Goal: Information Seeking & Learning: Learn about a topic

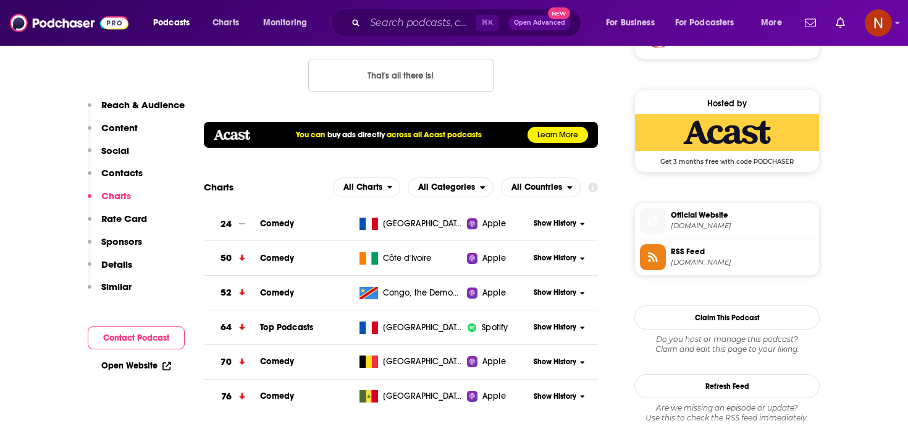
scroll to position [968, 0]
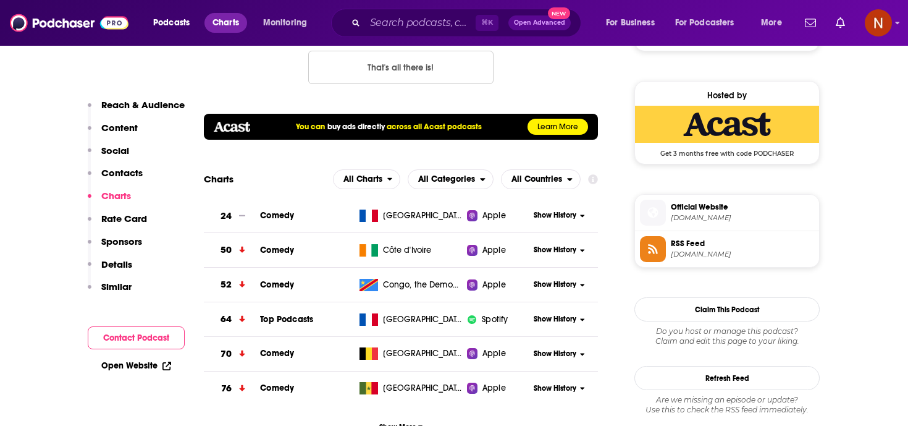
click at [239, 20] on span "Charts" at bounding box center [226, 22] width 27 height 17
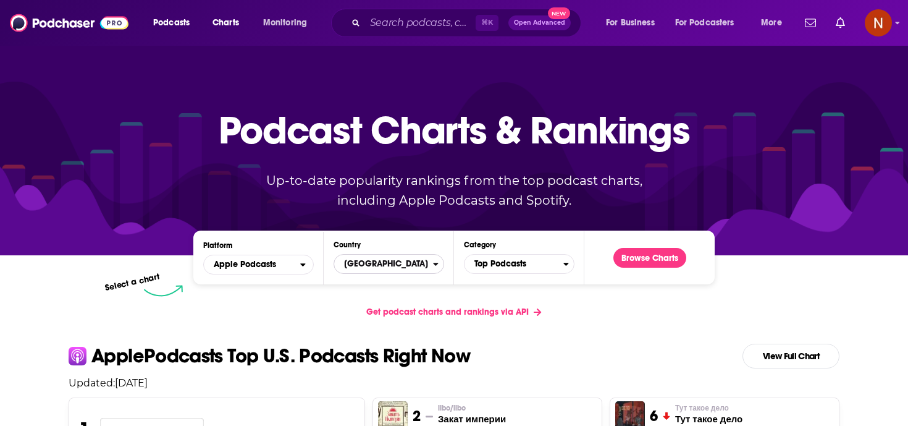
click at [420, 255] on span "[GEOGRAPHIC_DATA]" at bounding box center [383, 263] width 99 height 21
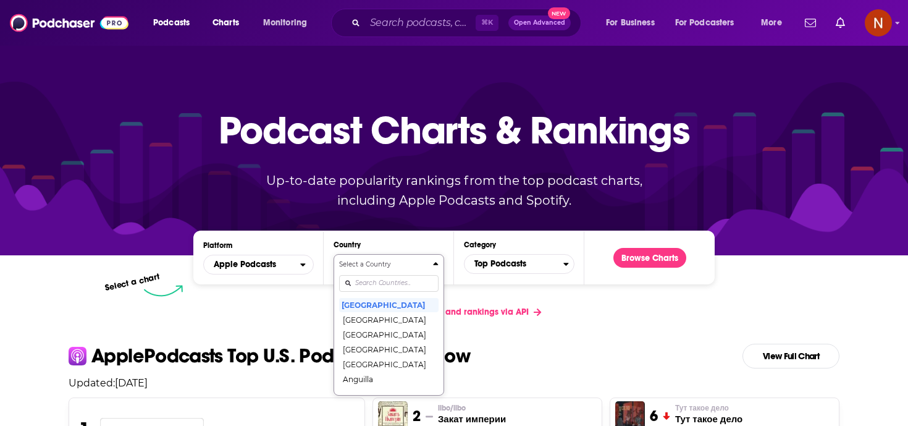
click at [395, 286] on div "Select a Country [GEOGRAPHIC_DATA] [GEOGRAPHIC_DATA] [GEOGRAPHIC_DATA] [GEOGRAP…" at bounding box center [389, 325] width 100 height 130
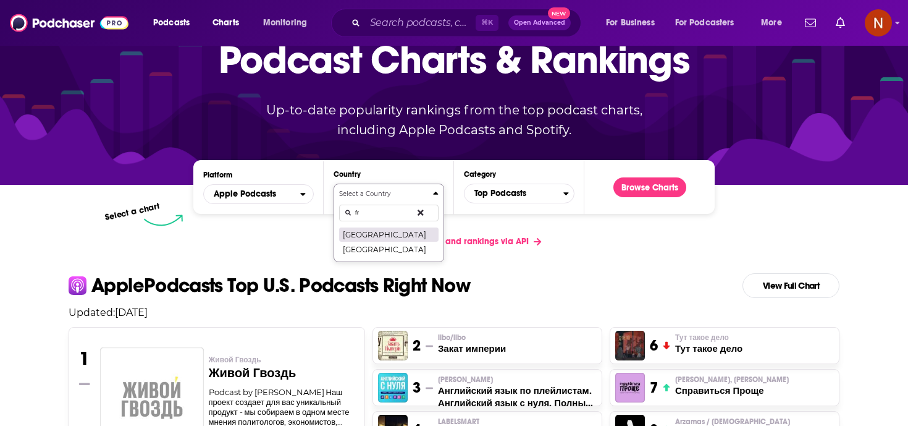
type input "fr"
click at [368, 234] on button "[GEOGRAPHIC_DATA]" at bounding box center [389, 234] width 100 height 15
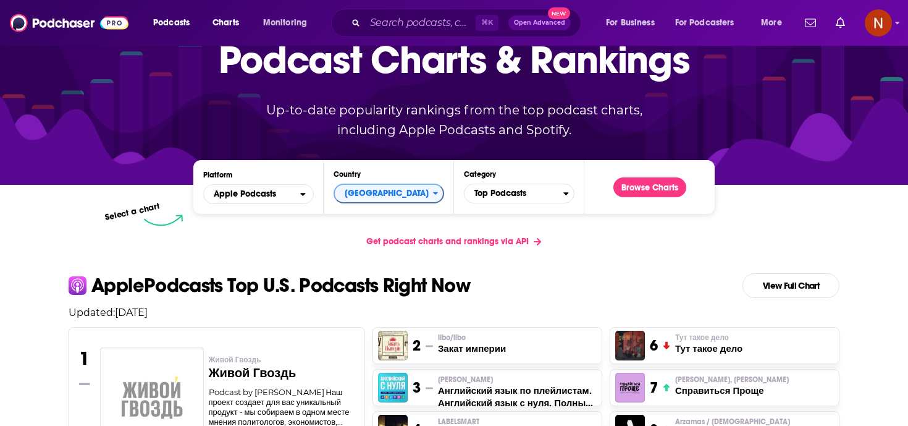
click at [498, 220] on div "Select a chart" at bounding box center [405, 220] width 522 height 12
click at [498, 195] on span "Top Podcasts" at bounding box center [514, 193] width 99 height 21
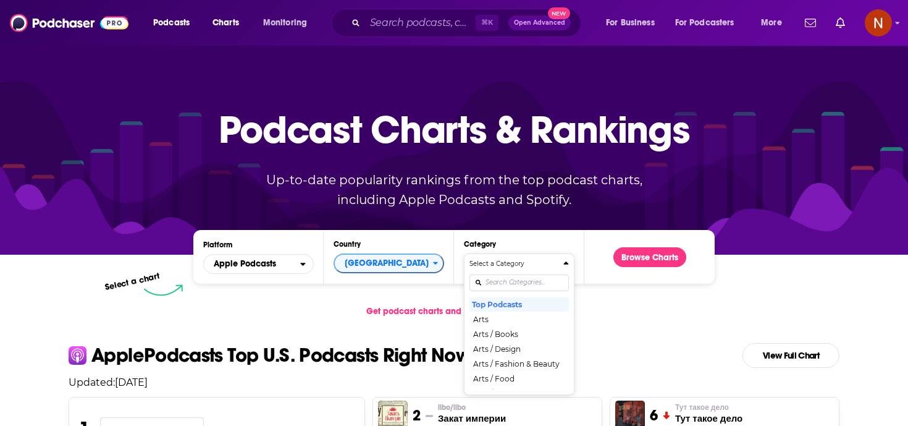
scroll to position [0, 0]
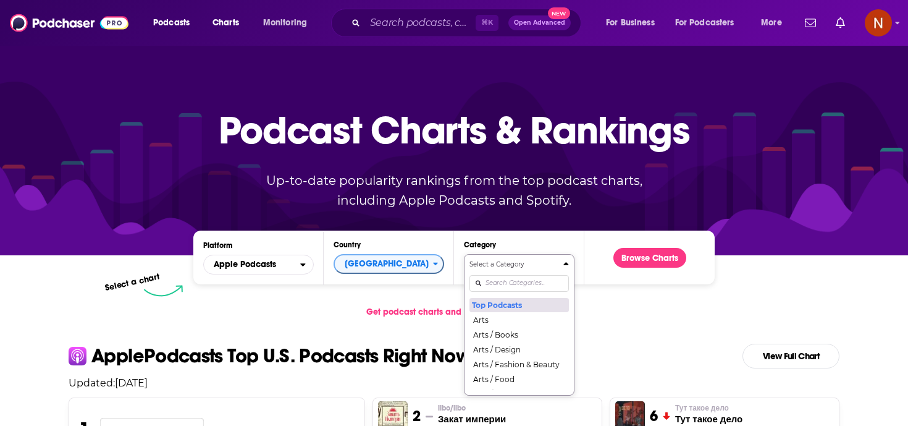
click at [495, 303] on button "Top Podcasts" at bounding box center [520, 304] width 100 height 15
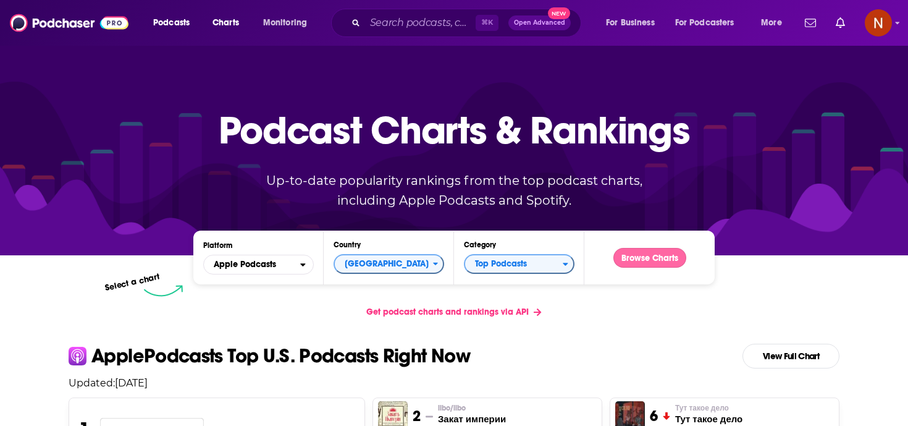
click at [628, 262] on button "Browse Charts" at bounding box center [650, 258] width 73 height 20
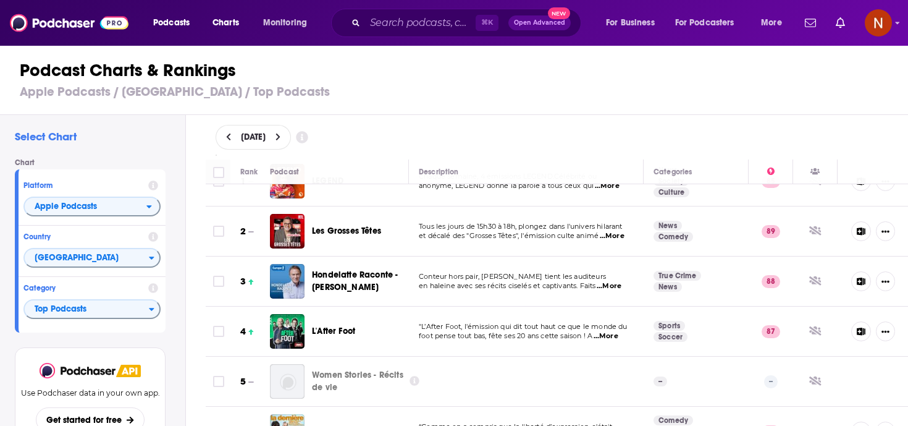
scroll to position [44, 0]
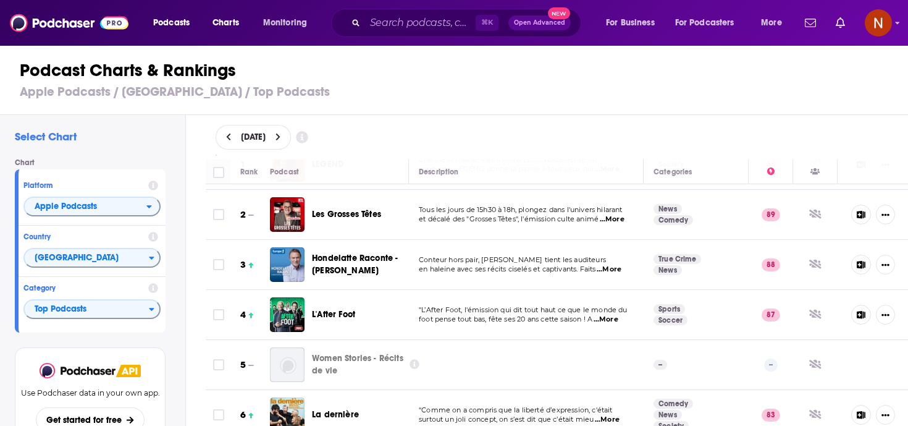
click at [618, 271] on span "...More" at bounding box center [609, 270] width 25 height 10
click at [528, 250] on td "Conteur hors pair, Christophe Hondelatte tient les auditeurs en haleine avec se…" at bounding box center [526, 265] width 235 height 50
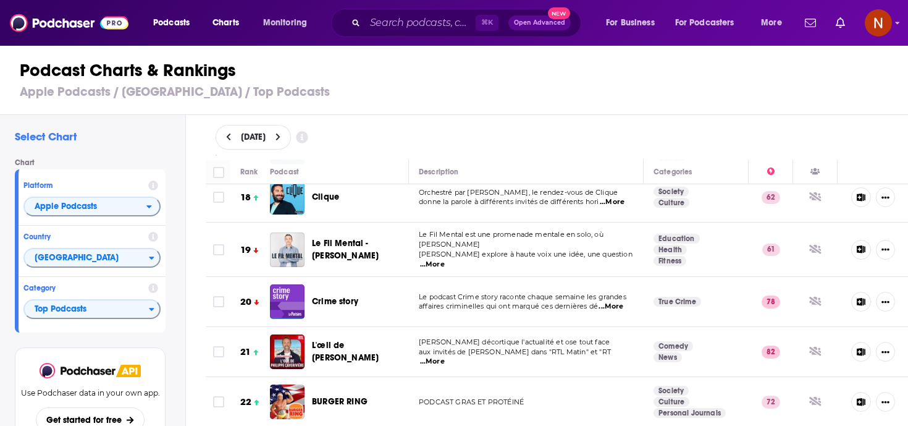
scroll to position [871, 0]
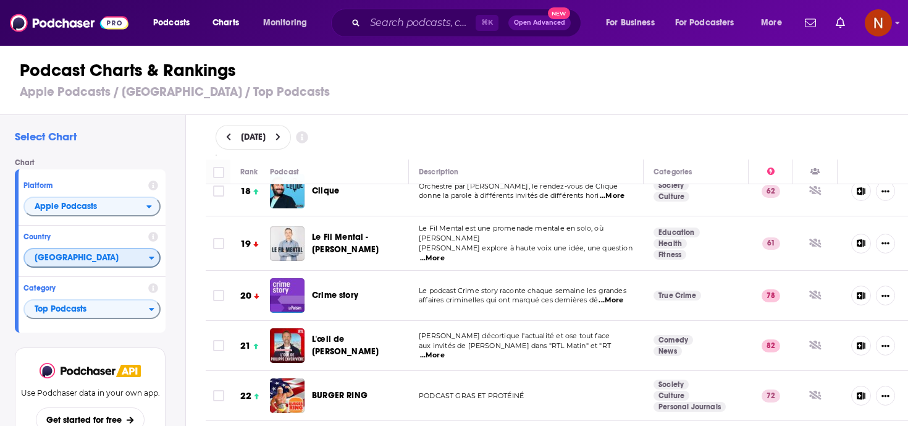
click at [80, 264] on span "[GEOGRAPHIC_DATA]" at bounding box center [87, 258] width 124 height 21
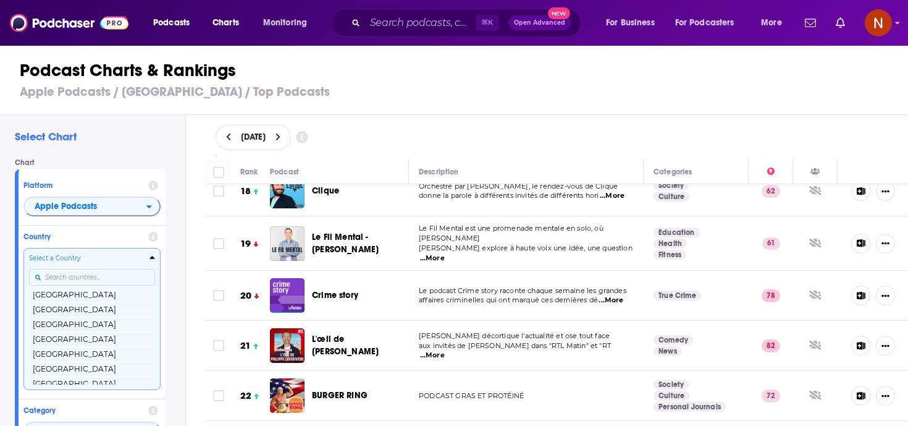
click at [82, 276] on input "Countries" at bounding box center [92, 277] width 126 height 17
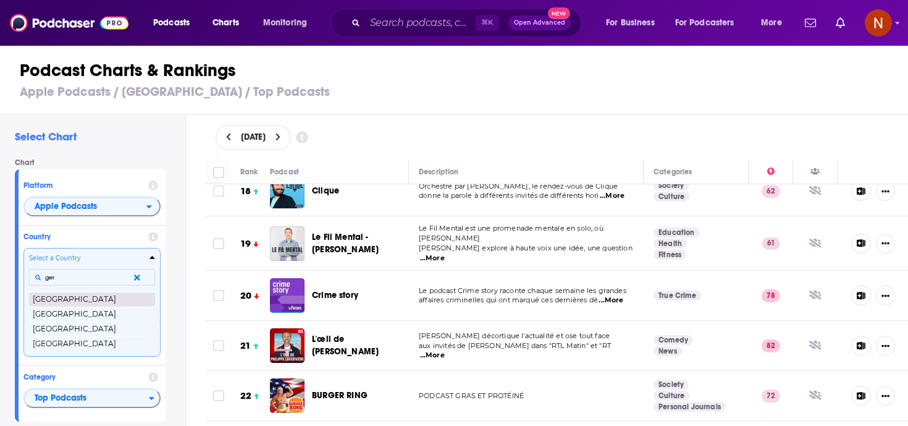
type input "ger"
click at [82, 297] on button "Germany" at bounding box center [92, 299] width 126 height 15
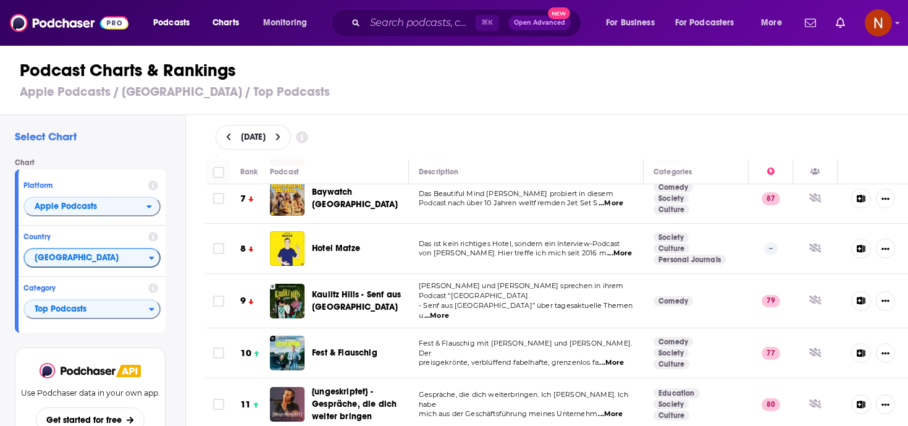
scroll to position [328, 0]
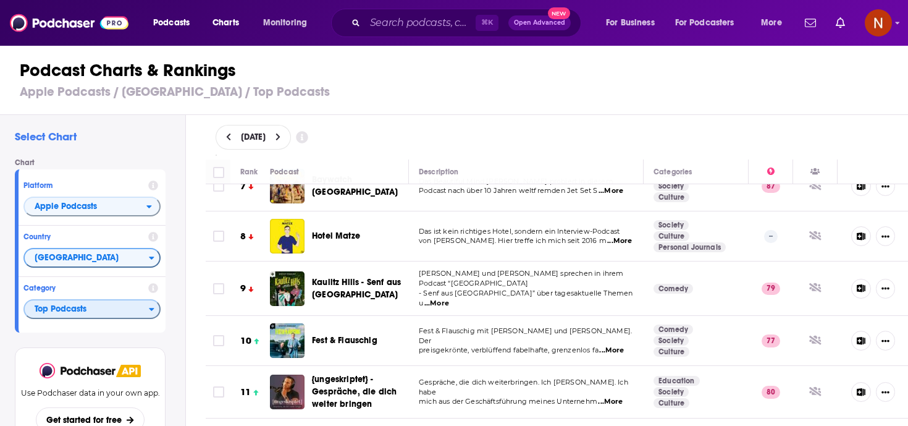
click at [111, 308] on span "Top Podcasts" at bounding box center [87, 309] width 124 height 21
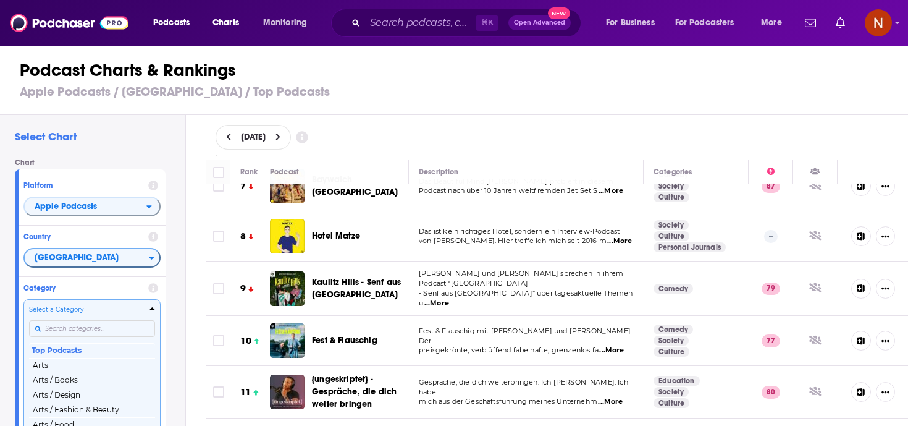
click at [108, 336] on div "Select a Category Top Podcasts Arts Arts / Books Arts / Design Arts / Fashion &…" at bounding box center [92, 370] width 126 height 130
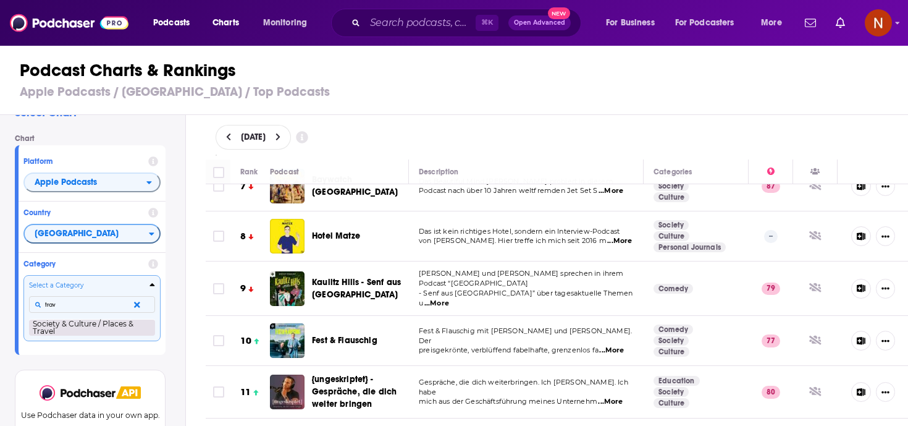
type input "trav"
click at [114, 326] on button "Society & Culture / Places & Travel" at bounding box center [92, 327] width 126 height 17
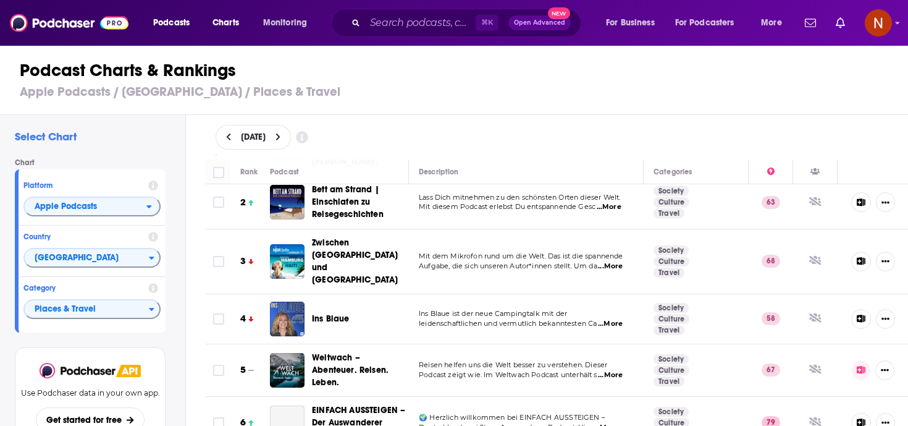
scroll to position [74, 0]
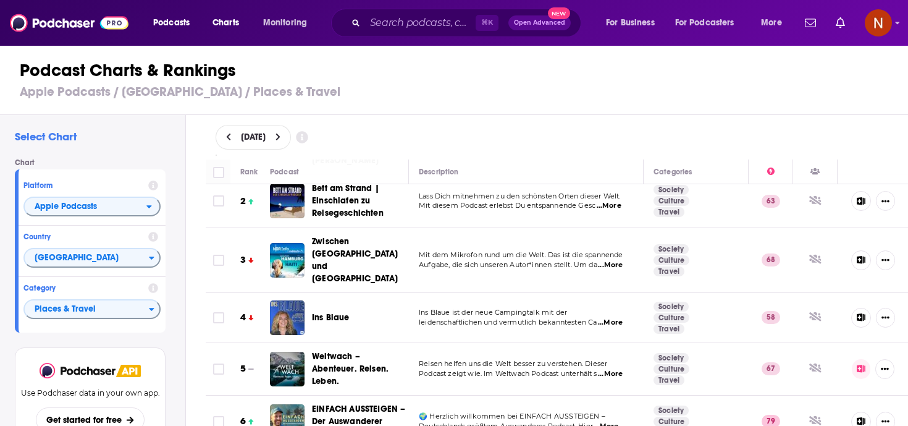
click at [415, 125] on div "October 7, 2025" at bounding box center [558, 137] width 684 height 25
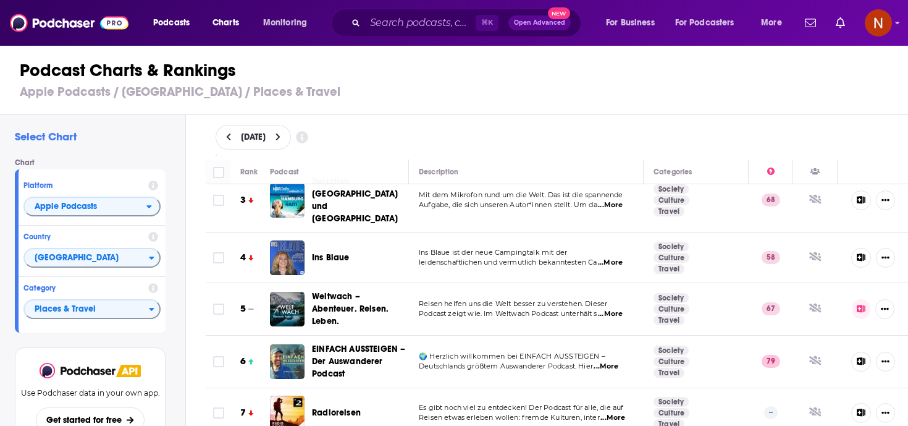
scroll to position [155, 0]
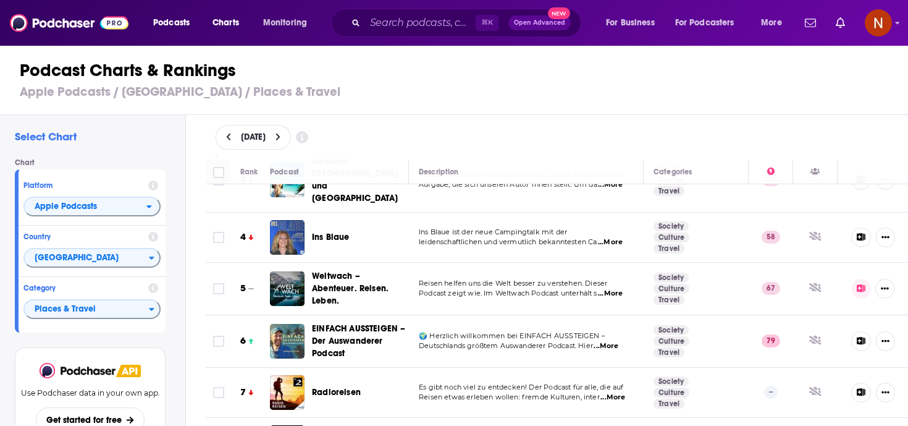
click at [174, 357] on div "Select Chart Chart Platform Apple Podcasts Country Germany Category Places & Tr…" at bounding box center [92, 306] width 185 height 382
click at [104, 257] on span "Germany" at bounding box center [87, 258] width 124 height 21
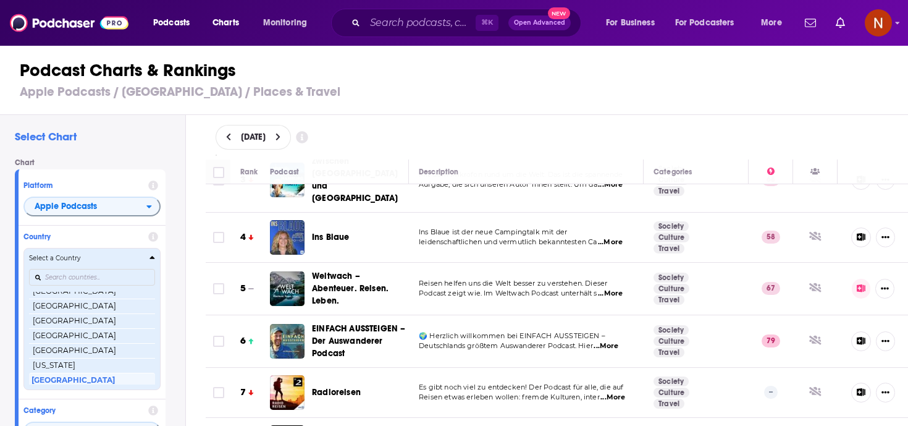
scroll to position [768, 0]
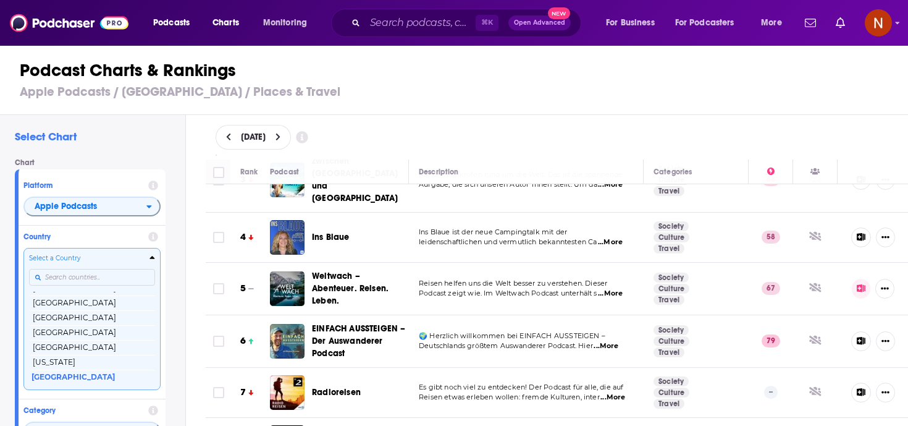
click at [90, 274] on input "Countries" at bounding box center [92, 277] width 126 height 17
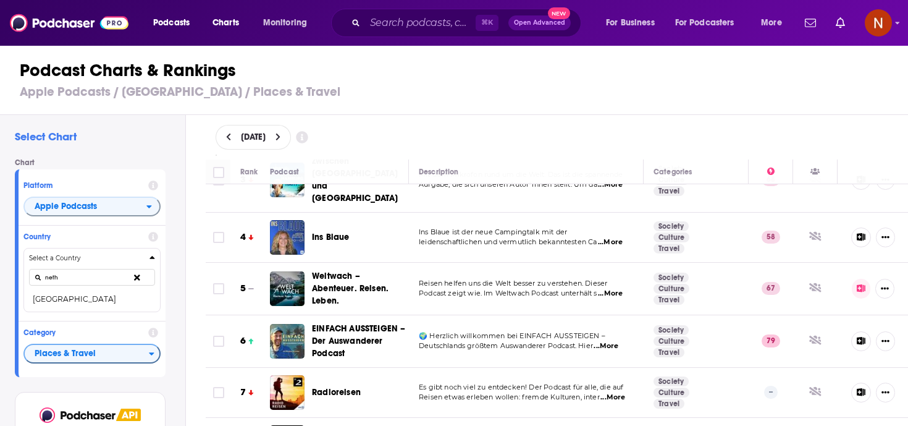
type input "neth"
click at [85, 302] on button "Netherlands" at bounding box center [92, 299] width 126 height 15
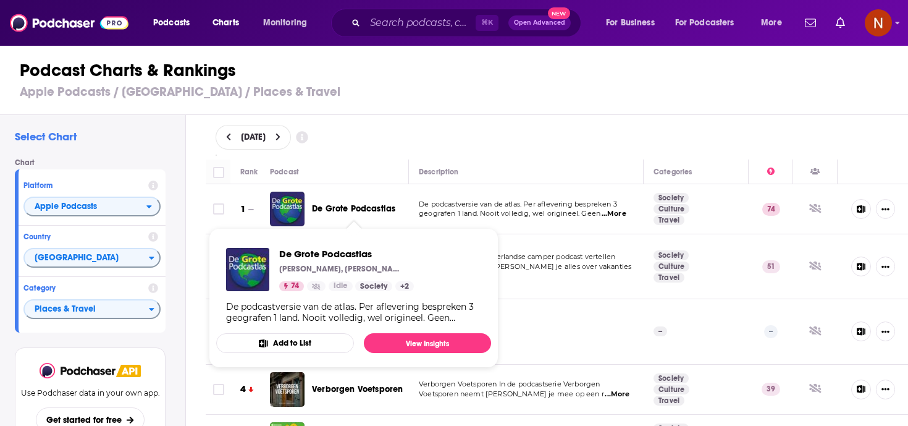
click at [531, 209] on p "geografen 1 land. Nooit volledig, wel origineel. Geen ...More" at bounding box center [526, 214] width 214 height 10
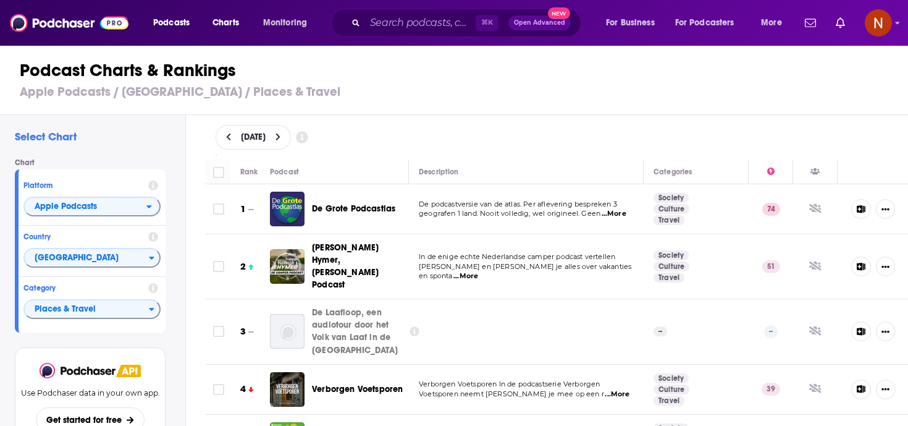
click at [425, 124] on div "October 7, 2025" at bounding box center [557, 137] width 723 height 44
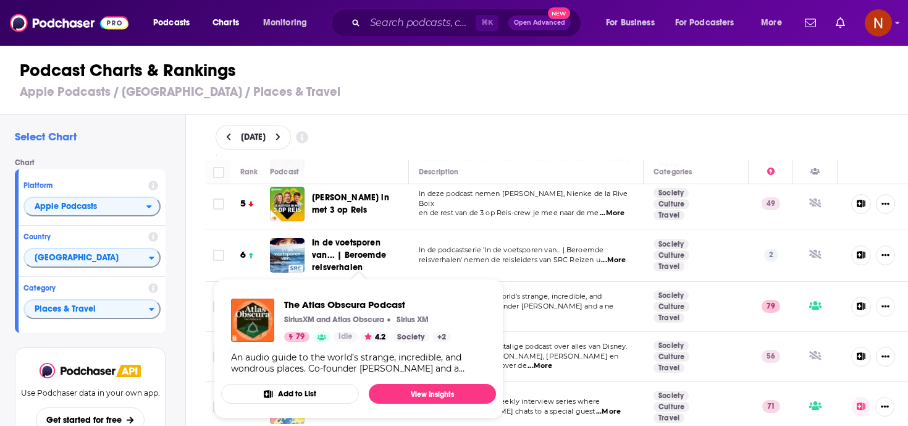
scroll to position [236, 0]
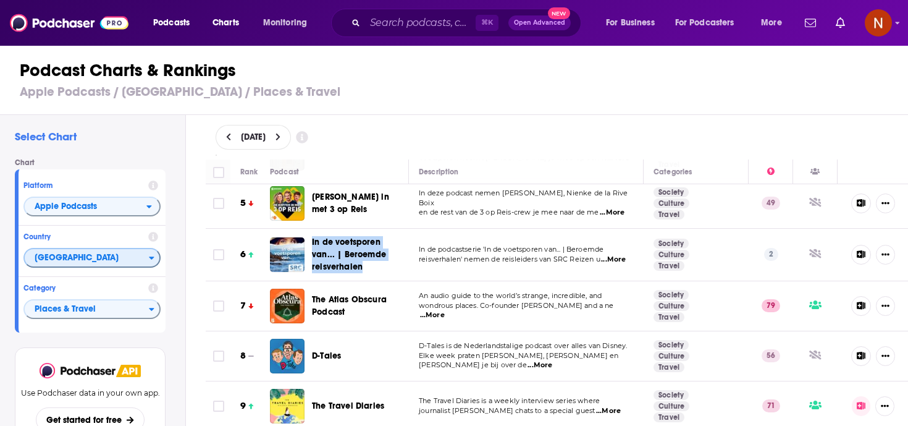
click at [118, 263] on span "Netherlands" at bounding box center [87, 258] width 124 height 21
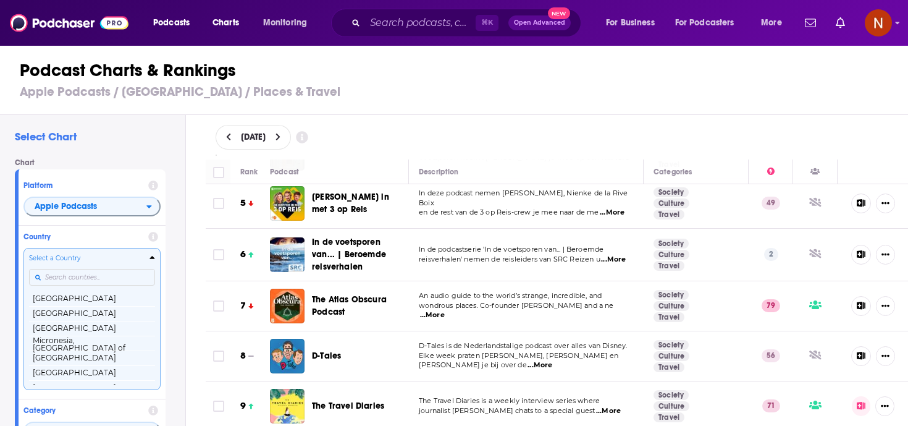
click at [109, 281] on input "Countries" at bounding box center [92, 277] width 126 height 17
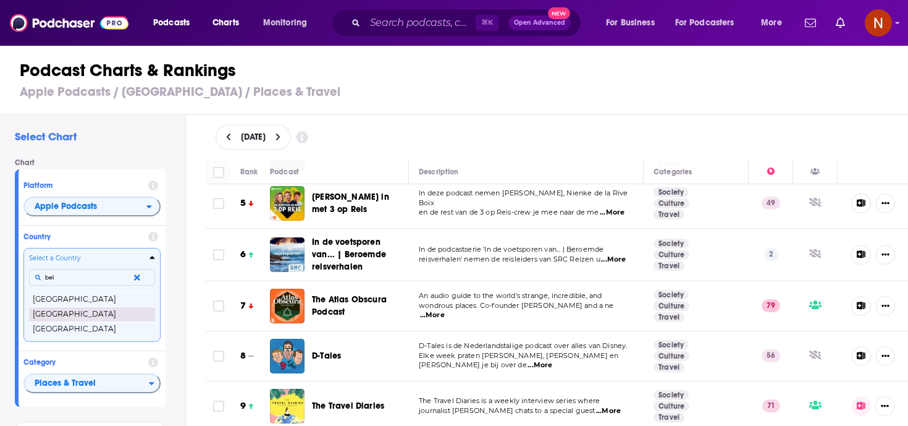
type input "bel"
click at [101, 317] on button "[GEOGRAPHIC_DATA]" at bounding box center [92, 314] width 126 height 15
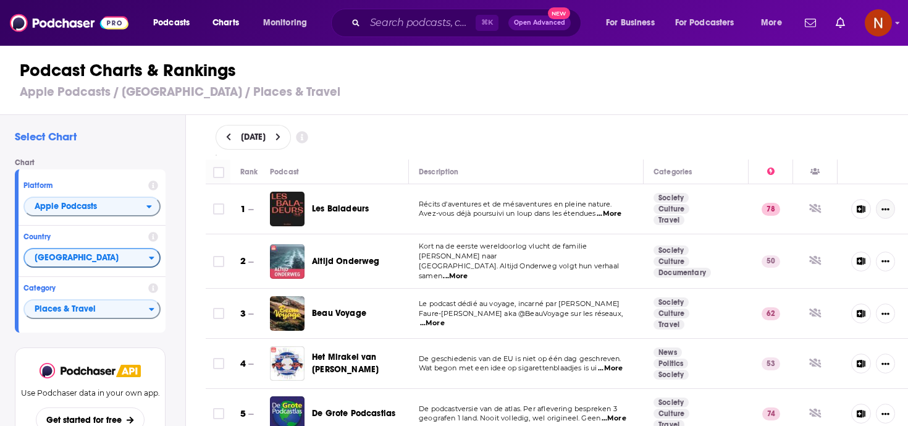
click at [881, 208] on button "Show More Button" at bounding box center [885, 209] width 19 height 20
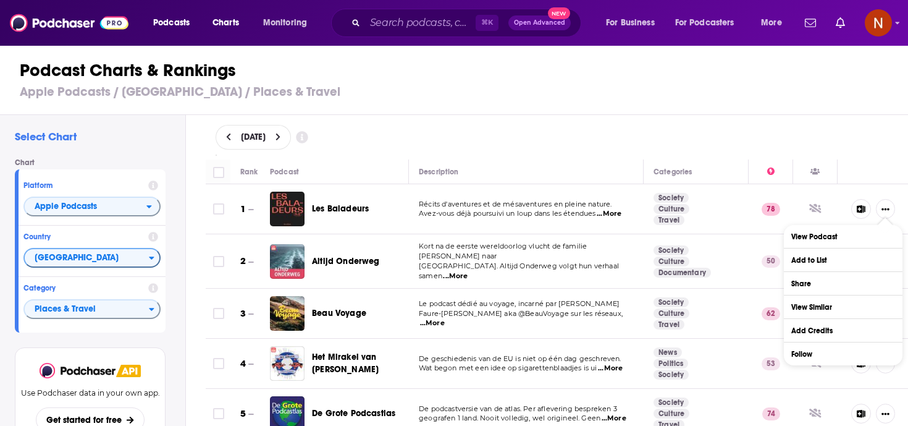
click at [162, 363] on div "Use Podchaser data in your own app. Get started for free" at bounding box center [90, 397] width 151 height 100
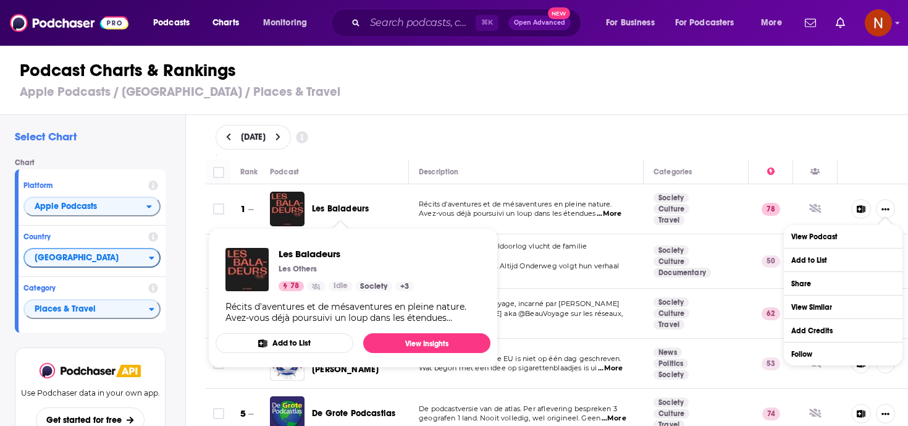
click at [475, 101] on div "Podcast Charts & Rankings Apple Podcasts / Belgium / Places & Travel" at bounding box center [459, 79] width 919 height 70
click at [616, 111] on div "Podcast Charts & Rankings Apple Podcasts / Belgium / Places & Travel" at bounding box center [459, 79] width 919 height 70
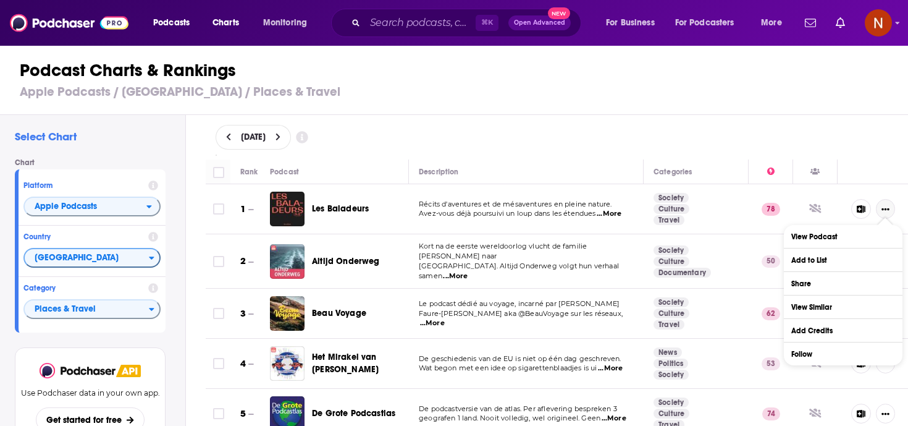
click at [887, 204] on button "Show More Button" at bounding box center [885, 209] width 19 height 20
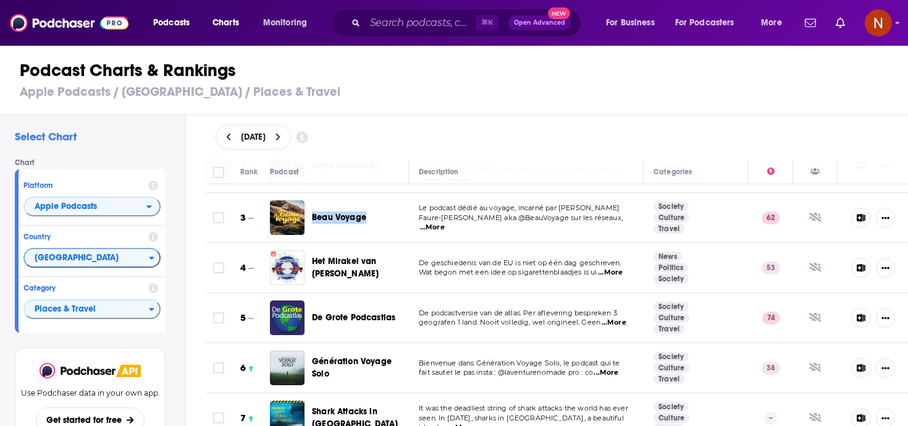
scroll to position [138, 0]
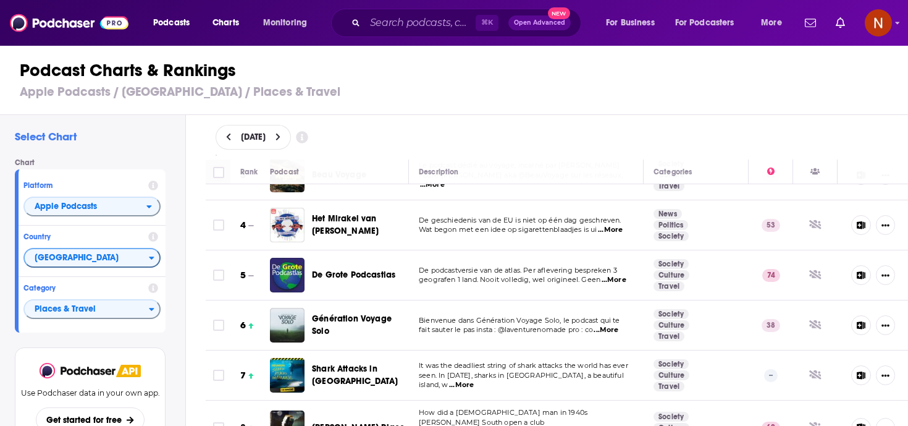
click at [525, 279] on p "geografen 1 land. Nooit volledig, wel origineel. Geen ...More" at bounding box center [526, 280] width 214 height 10
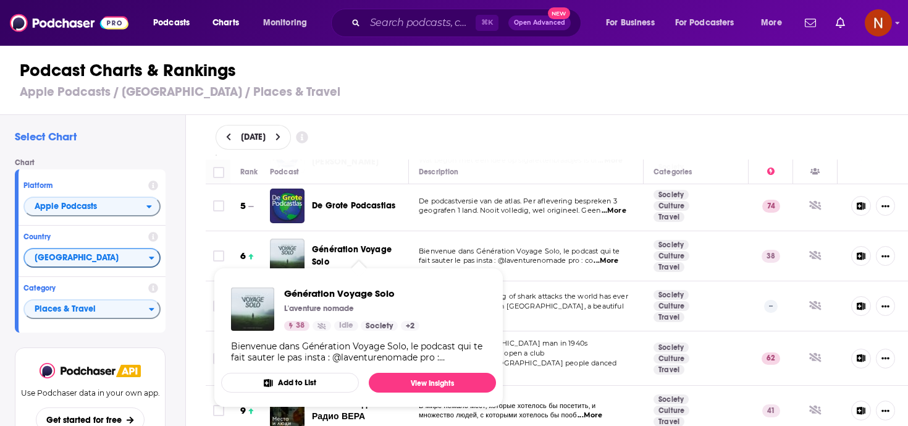
scroll to position [217, 0]
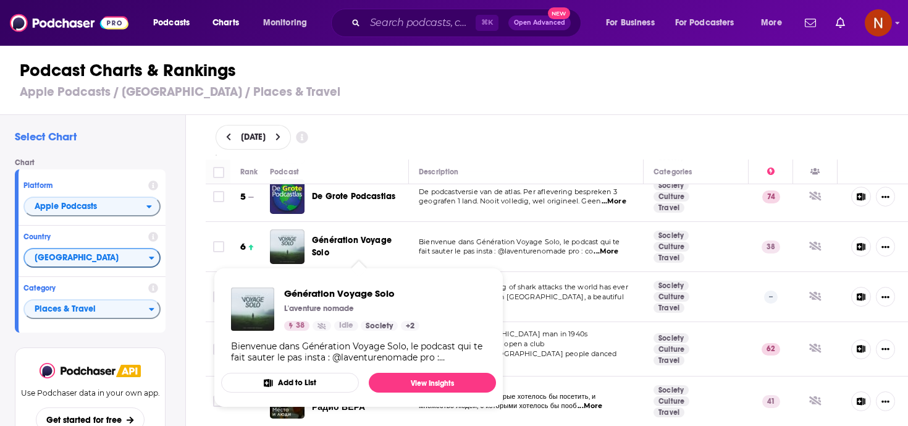
click at [564, 297] on span "seen. In 2011, sharks in Réunion, a beautiful island, w" at bounding box center [521, 301] width 205 height 19
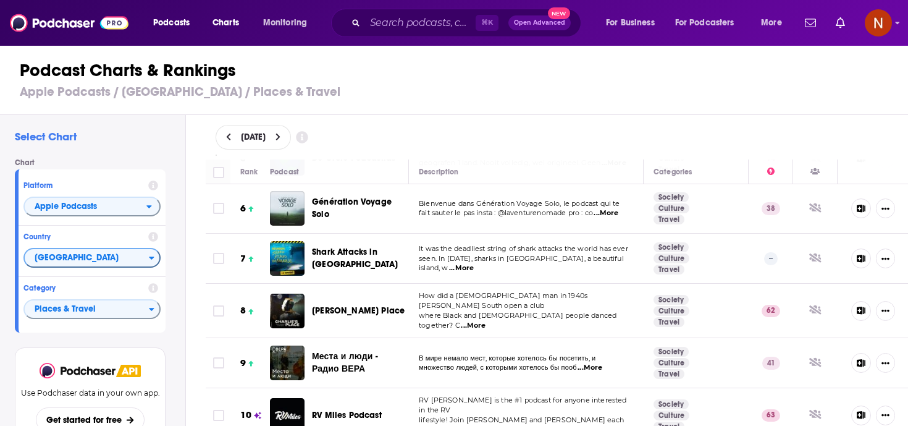
scroll to position [266, 0]
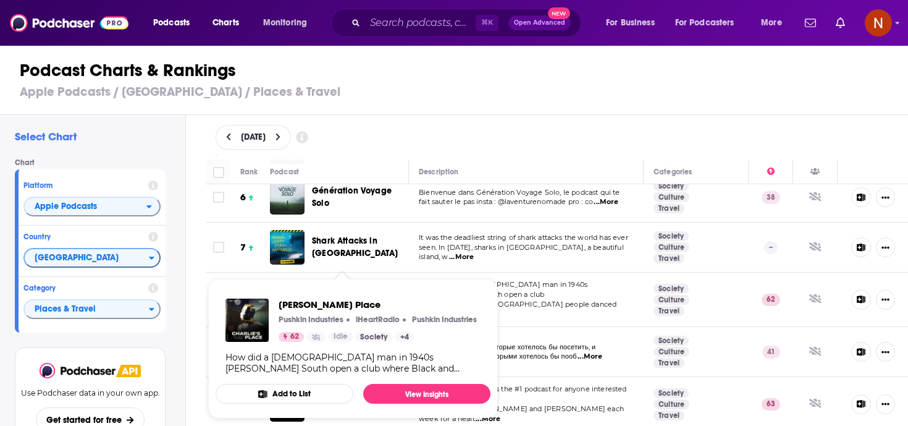
click at [419, 245] on div "Shark Attacks in Paradise" at bounding box center [366, 247] width 108 height 25
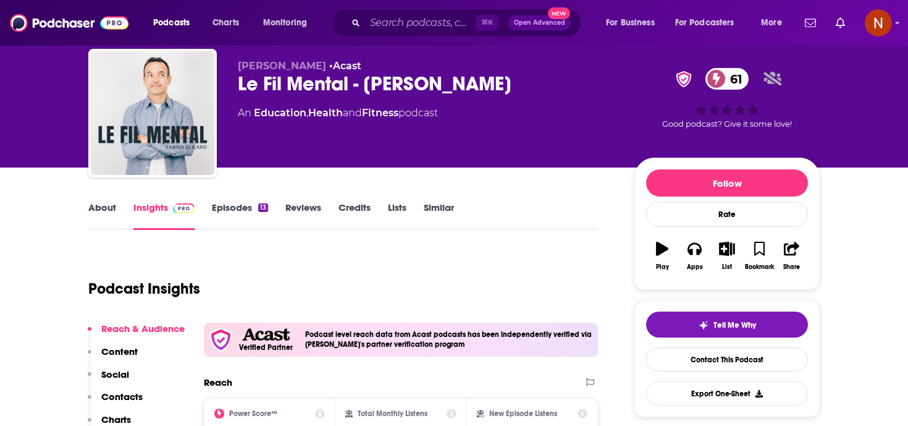
scroll to position [33, 0]
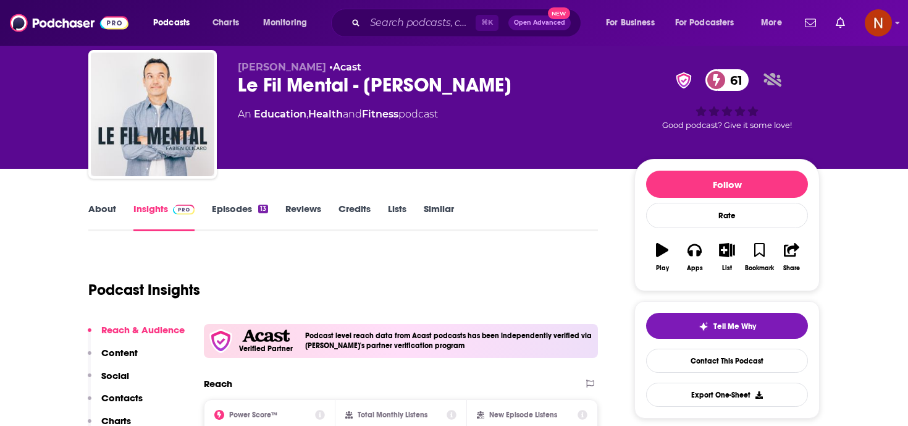
drag, startPoint x: 520, startPoint y: 89, endPoint x: 224, endPoint y: 92, distance: 296.0
click at [224, 92] on div "Fabien Olicard • Acast Le Fil Mental - Fabien Olicard 61 An Education , Health …" at bounding box center [454, 116] width 732 height 133
copy h2 "Le Fil Mental - [PERSON_NAME]"
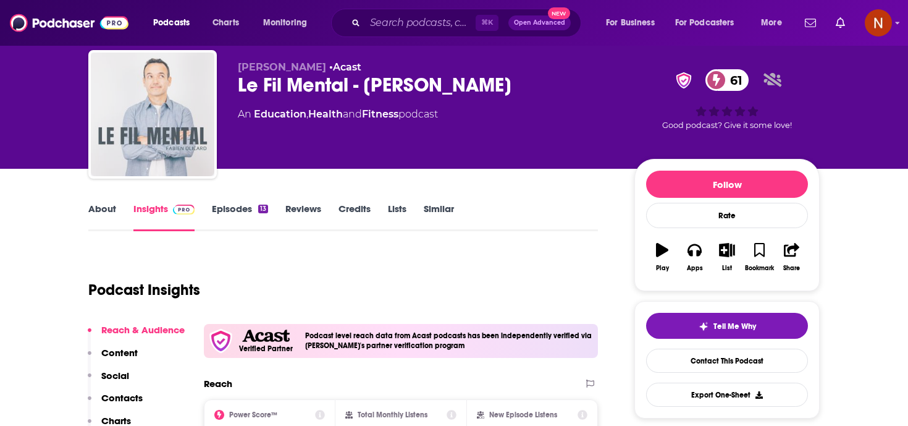
copy h2 "Le Fil Mental - [PERSON_NAME]"
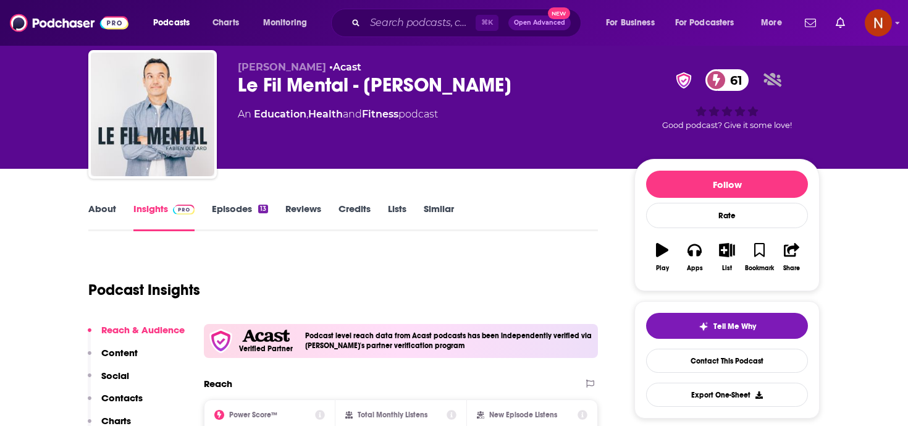
click at [106, 213] on link "About" at bounding box center [102, 217] width 28 height 28
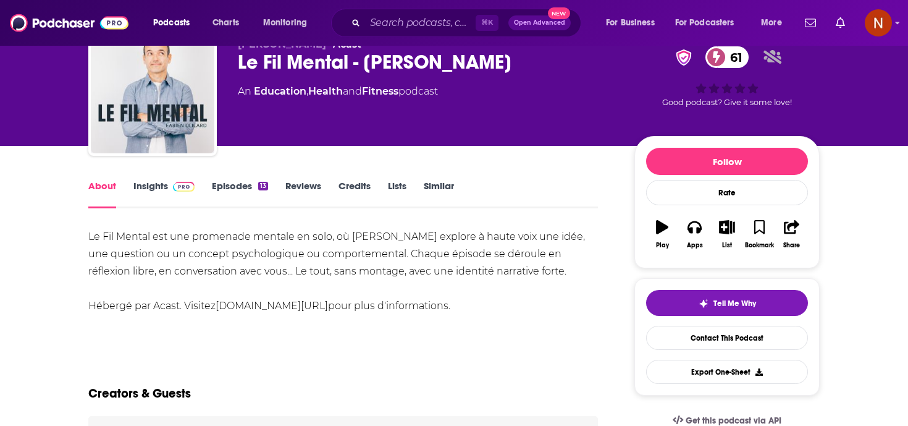
scroll to position [65, 0]
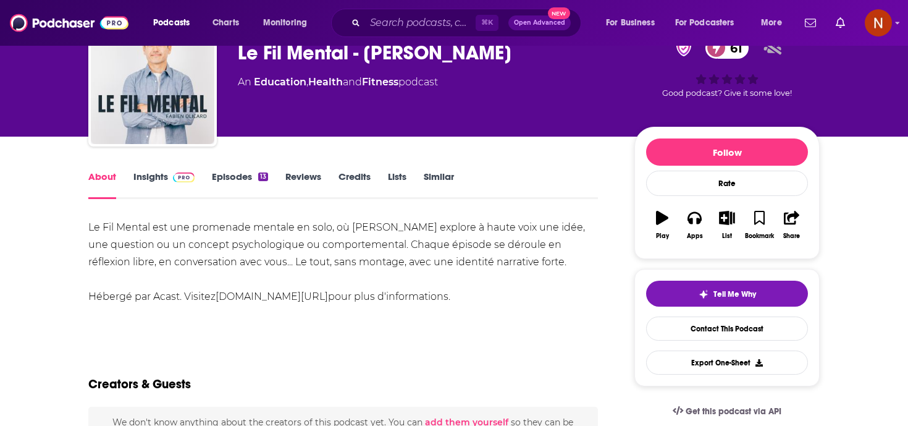
drag, startPoint x: 522, startPoint y: 258, endPoint x: 59, endPoint y: 223, distance: 463.6
copy div "Le Fil Mental est une promenade mentale en solo, où Fabien Olicard explore à ha…"
drag, startPoint x: 457, startPoint y: 86, endPoint x: 255, endPoint y: 87, distance: 201.5
click at [255, 87] on div "An Education , Health and Fitness podcast" at bounding box center [426, 82] width 377 height 15
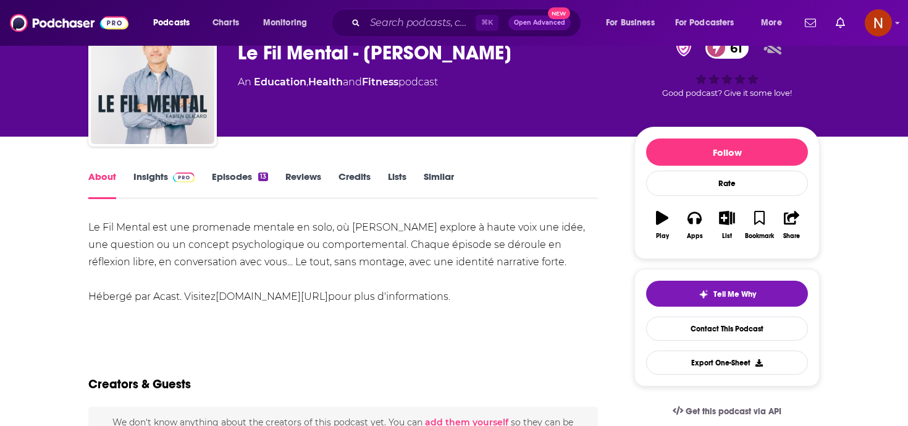
copy div "Education , Health and Fitness podcast"
click at [174, 169] on div "About Insights Episodes 13 Reviews Credits Lists Similar" at bounding box center [343, 184] width 510 height 30
click at [163, 176] on link "Insights" at bounding box center [163, 185] width 61 height 28
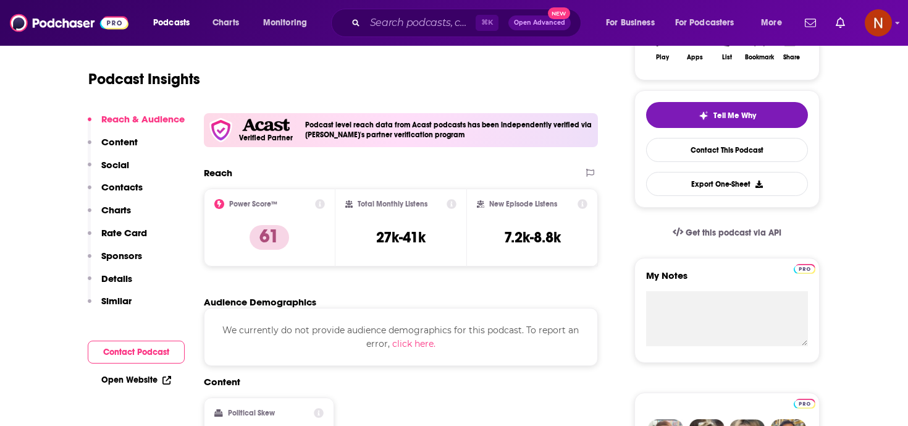
scroll to position [248, 0]
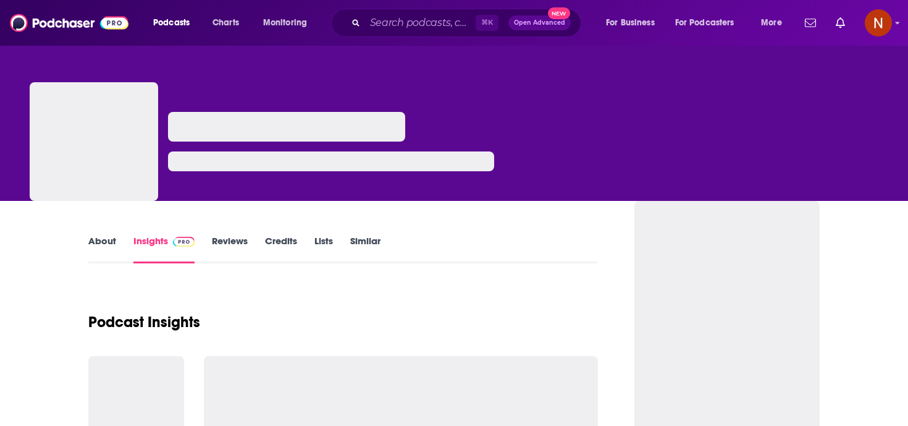
click at [100, 247] on link "About" at bounding box center [102, 249] width 28 height 28
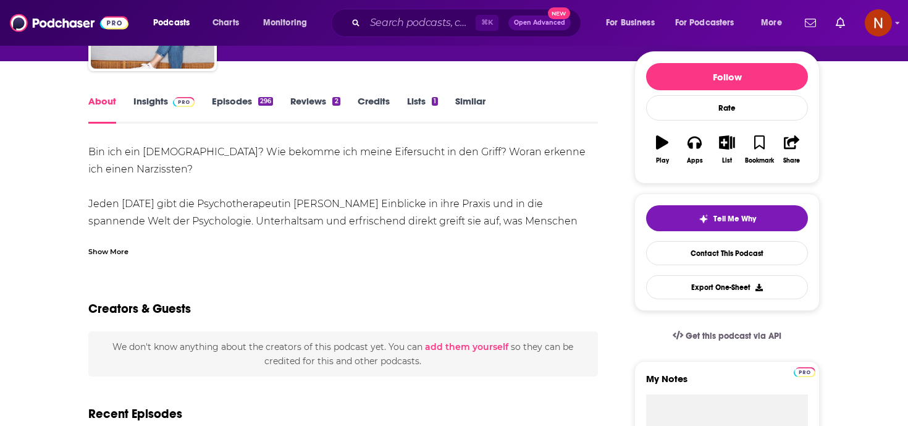
scroll to position [132, 0]
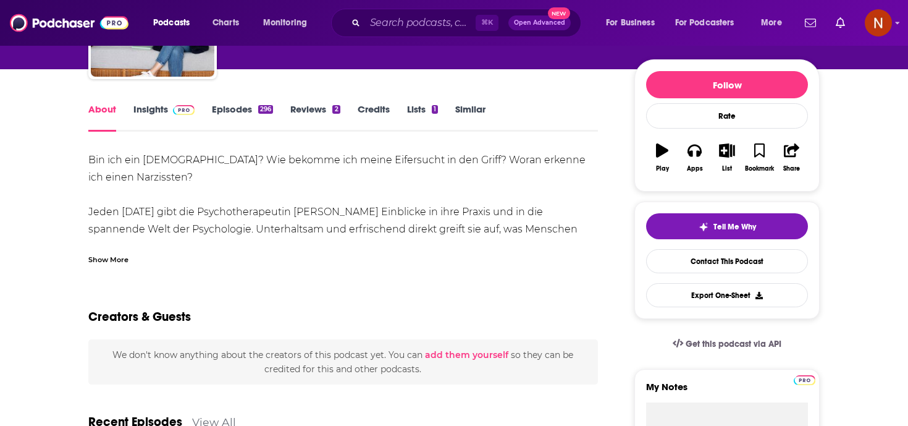
click at [120, 258] on div "Show More" at bounding box center [108, 259] width 40 height 12
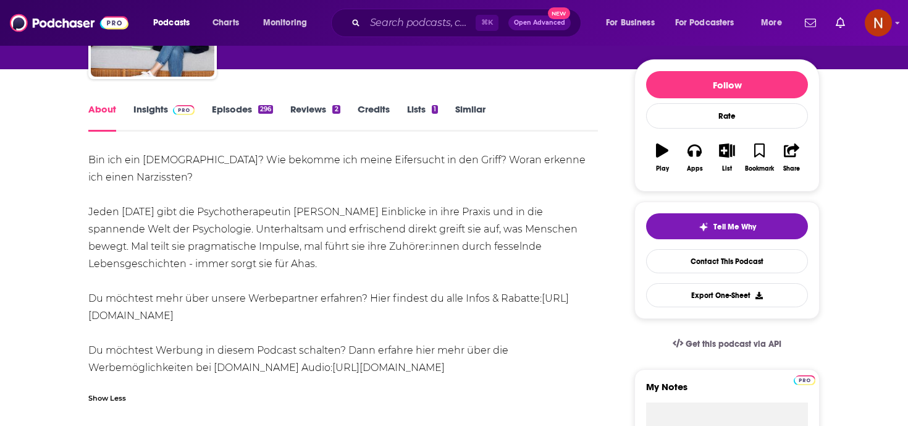
drag, startPoint x: 215, startPoint y: 262, endPoint x: 74, endPoint y: 159, distance: 174.3
copy div "Bin ich ein Messie? Wie bekomme ich meine Eifersucht in den Griff? Woran erkenn…"
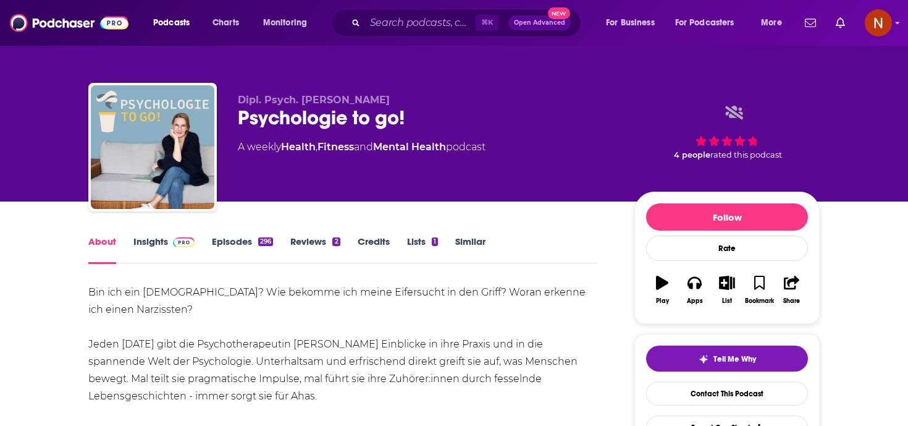
click at [333, 116] on div "Psychologie to go!" at bounding box center [426, 118] width 377 height 24
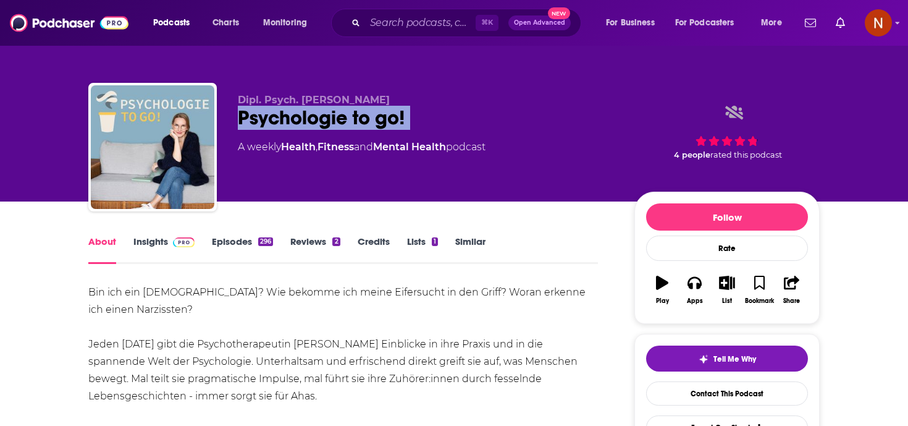
click at [333, 116] on div "Psychologie to go!" at bounding box center [426, 118] width 377 height 24
copy div "Psychologie to go!"
click at [169, 237] on span at bounding box center [181, 241] width 27 height 12
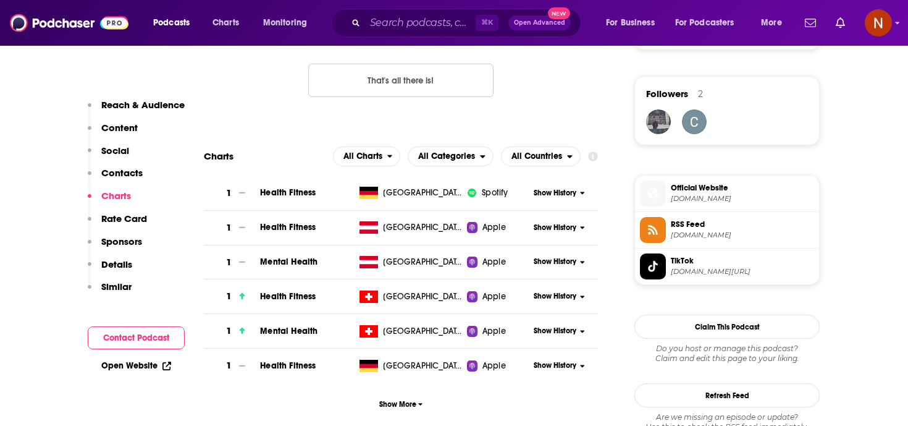
scroll to position [873, 0]
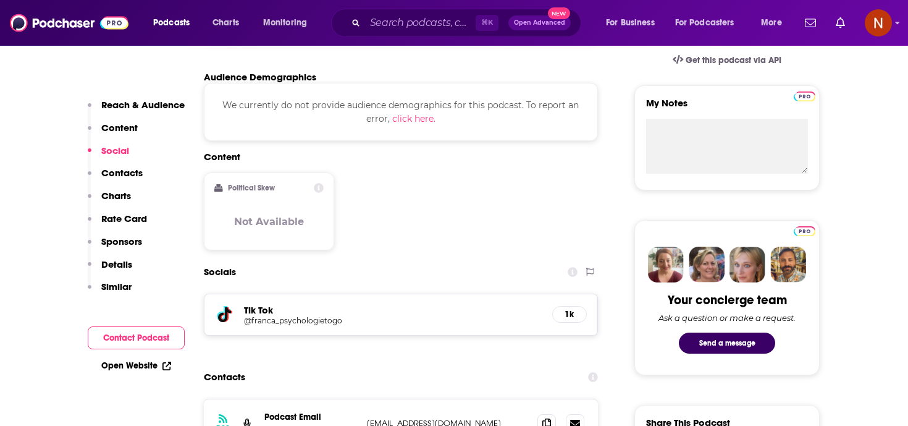
scroll to position [460, 0]
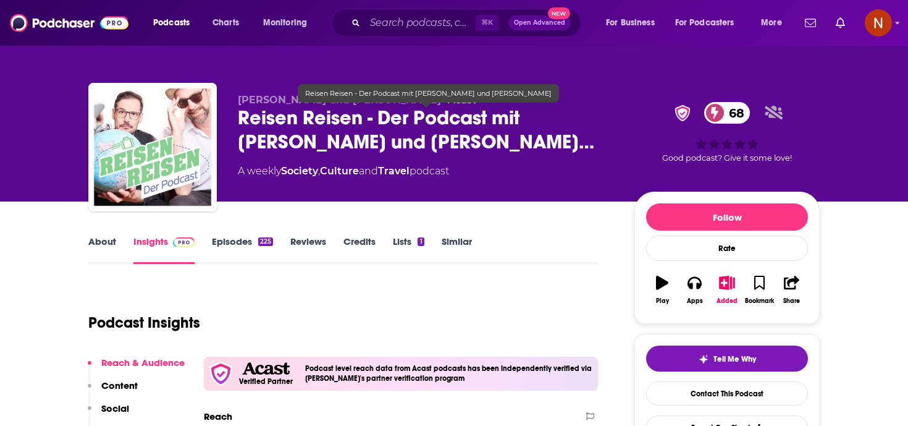
click at [315, 117] on span "Reisen Reisen - Der Podcast mit Jochen Schliemann und Micha…" at bounding box center [426, 130] width 377 height 48
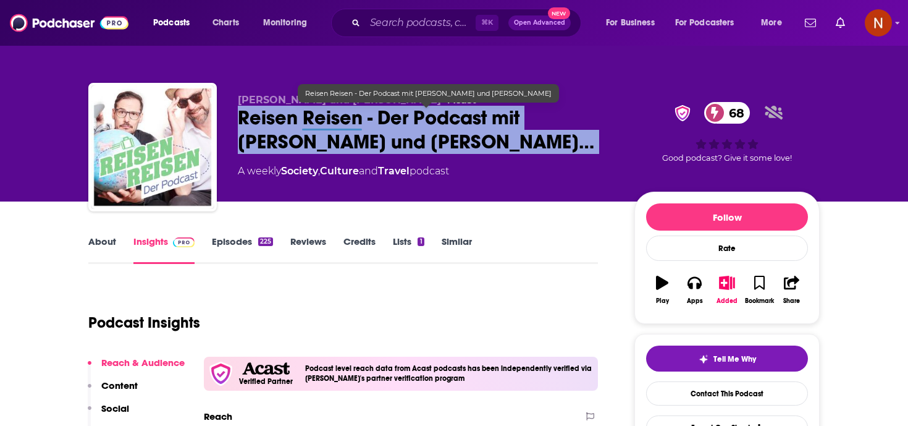
click at [315, 117] on span "Reisen Reisen - Der Podcast mit Jochen Schliemann und Micha…" at bounding box center [426, 130] width 377 height 48
copy div "Reisen Reisen - Der Podcast mit Jochen Schliemann und Micha… 68"
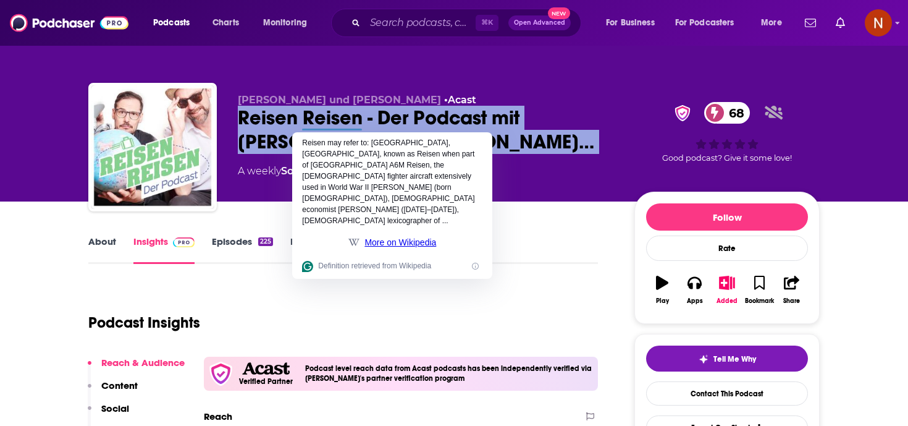
copy div "Reisen Reisen - Der Podcast mit Jochen Schliemann und Micha… 68"
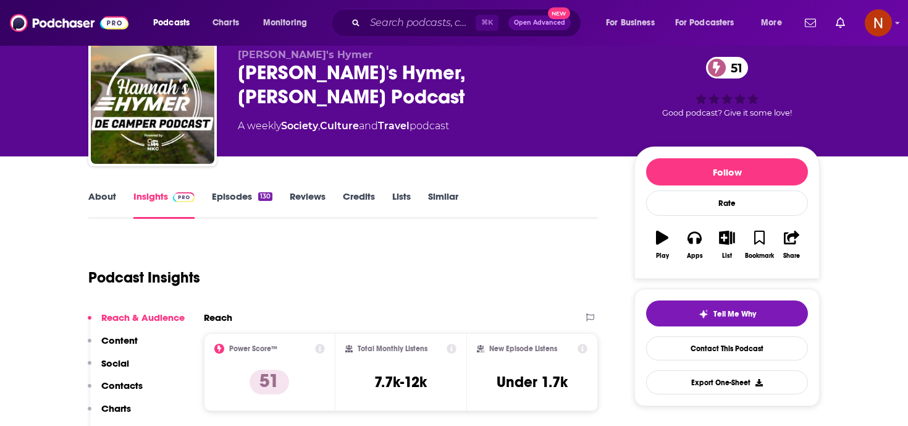
scroll to position [53, 0]
